Goal: Information Seeking & Learning: Compare options

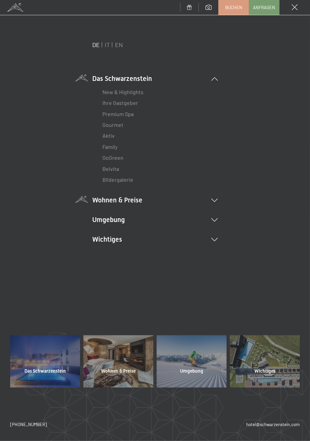
click at [215, 201] on icon at bounding box center [214, 200] width 6 height 3
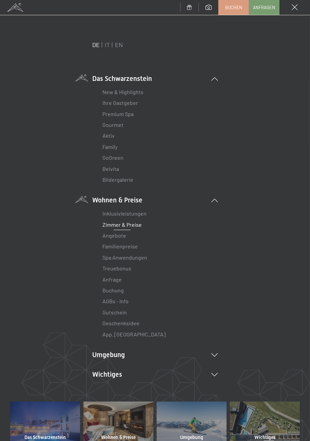
click at [139, 228] on link "Zimmer & Preise" at bounding box center [121, 225] width 39 height 6
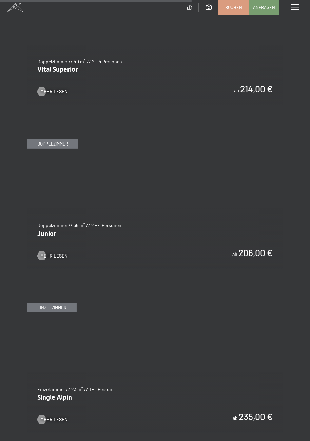
scroll to position [1676, 0]
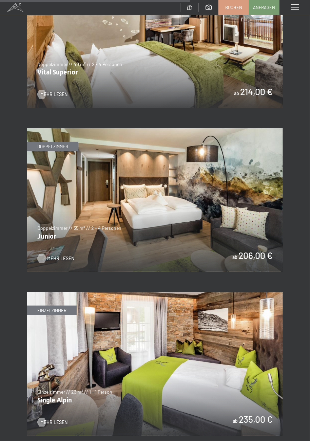
click at [47, 260] on span "Mehr Lesen" at bounding box center [60, 258] width 27 height 7
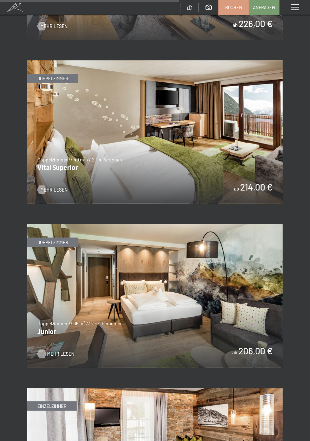
scroll to position [1580, 0]
click at [48, 192] on span "Mehr Lesen" at bounding box center [60, 190] width 27 height 7
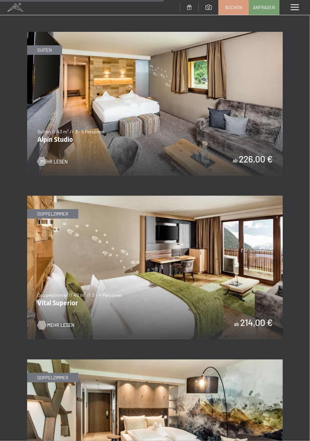
scroll to position [1444, 0]
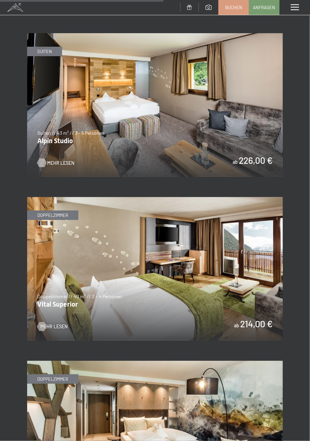
click at [64, 162] on span "Mehr Lesen" at bounding box center [60, 163] width 27 height 7
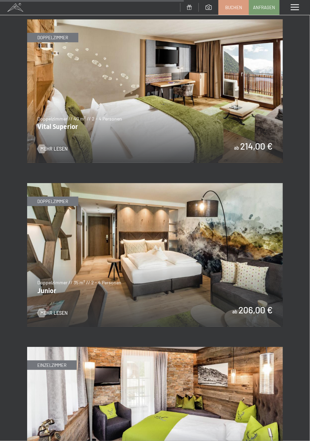
scroll to position [1627, 0]
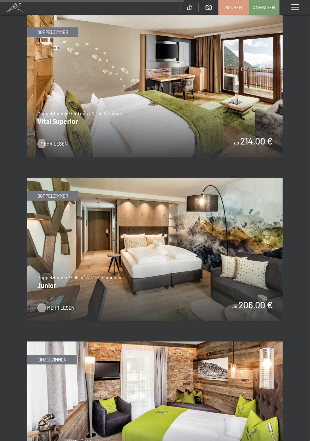
click at [63, 309] on span "Mehr Lesen" at bounding box center [60, 308] width 27 height 7
click at [64, 148] on img at bounding box center [154, 86] width 255 height 144
click at [67, 311] on span "Mehr Lesen" at bounding box center [60, 308] width 27 height 7
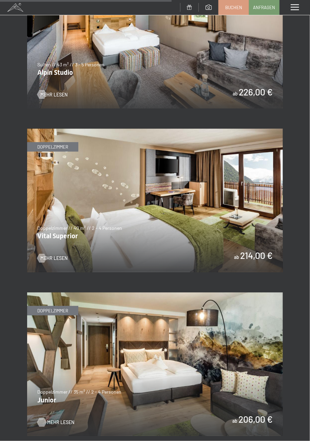
scroll to position [1509, 0]
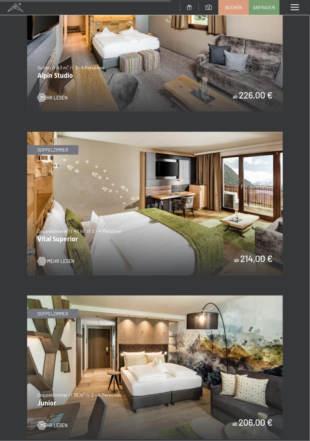
click at [64, 265] on span "Mehr Lesen" at bounding box center [60, 261] width 27 height 7
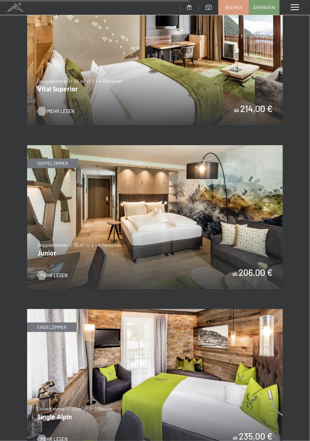
scroll to position [1659, 0]
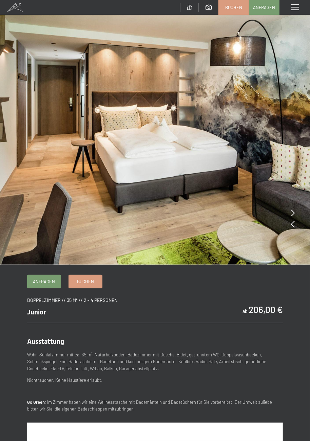
click at [296, 229] on img at bounding box center [155, 132] width 310 height 265
click at [293, 227] on icon at bounding box center [293, 224] width 4 height 7
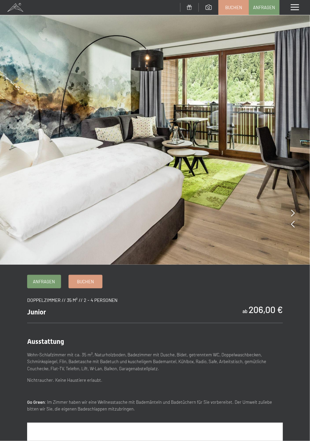
click at [296, 230] on img at bounding box center [155, 132] width 310 height 265
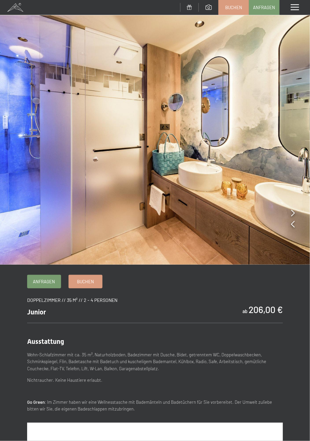
click at [293, 229] on div at bounding box center [293, 220] width 4 height 22
click at [292, 227] on icon at bounding box center [293, 224] width 4 height 7
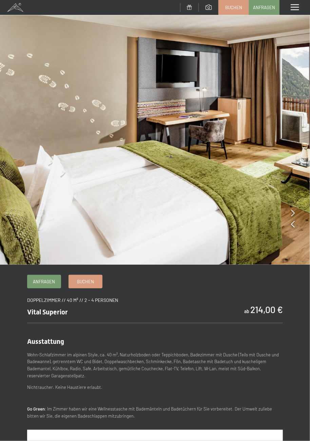
click at [296, 229] on img at bounding box center [155, 132] width 310 height 265
click at [295, 229] on img at bounding box center [155, 132] width 310 height 265
click at [294, 227] on icon at bounding box center [293, 224] width 4 height 7
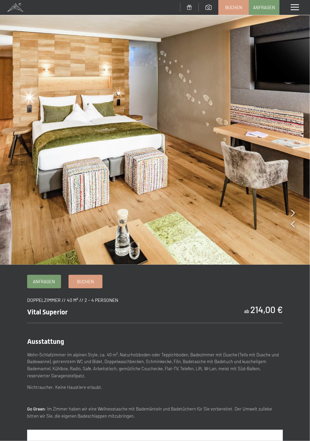
click at [296, 227] on img at bounding box center [155, 132] width 310 height 265
click at [294, 225] on icon at bounding box center [293, 224] width 4 height 7
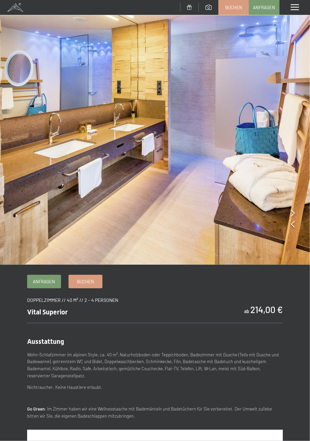
click at [292, 227] on icon at bounding box center [293, 224] width 4 height 7
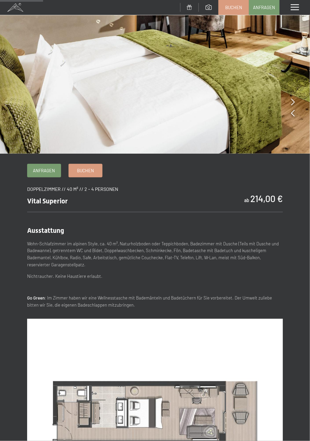
scroll to position [111, 0]
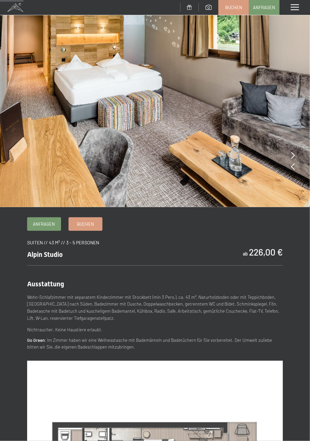
scroll to position [58, 0]
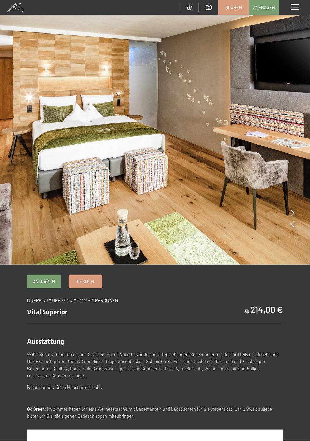
click at [295, 227] on img at bounding box center [155, 132] width 310 height 265
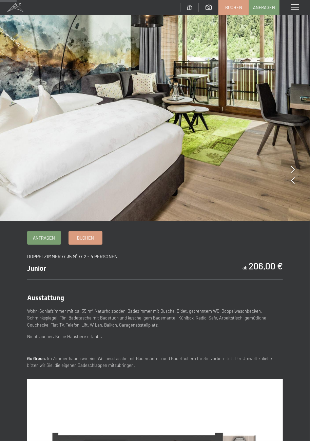
scroll to position [42, 0]
